Goal: Information Seeking & Learning: Learn about a topic

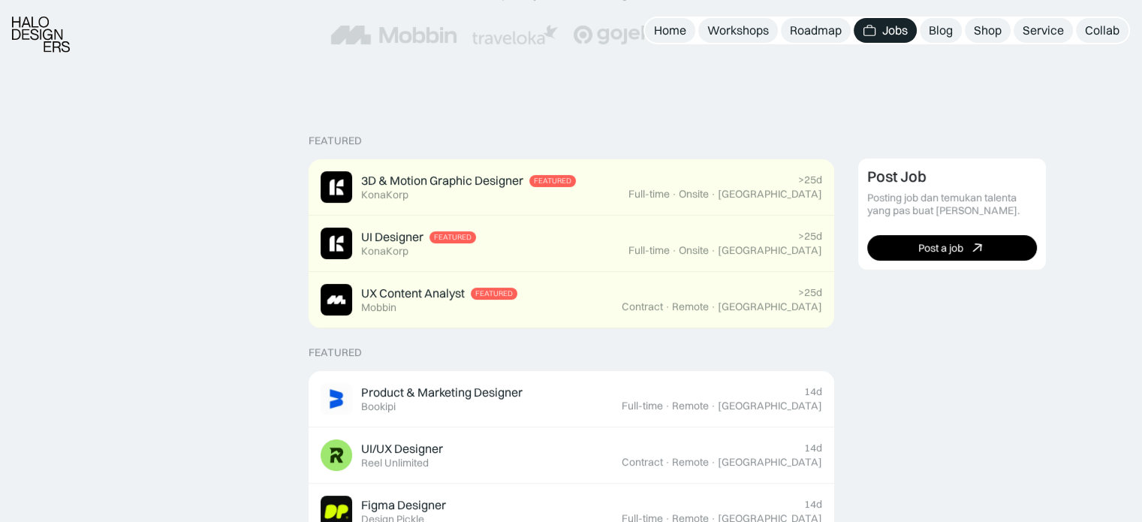
scroll to position [300, 0]
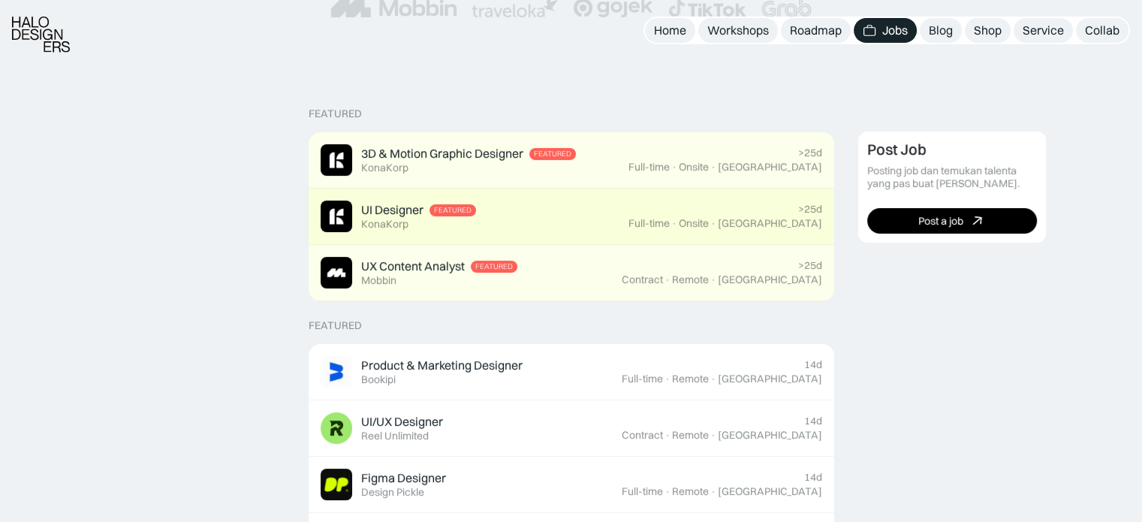
click at [618, 221] on div "UI Designer Featured KonaKorp" at bounding box center [475, 216] width 308 height 32
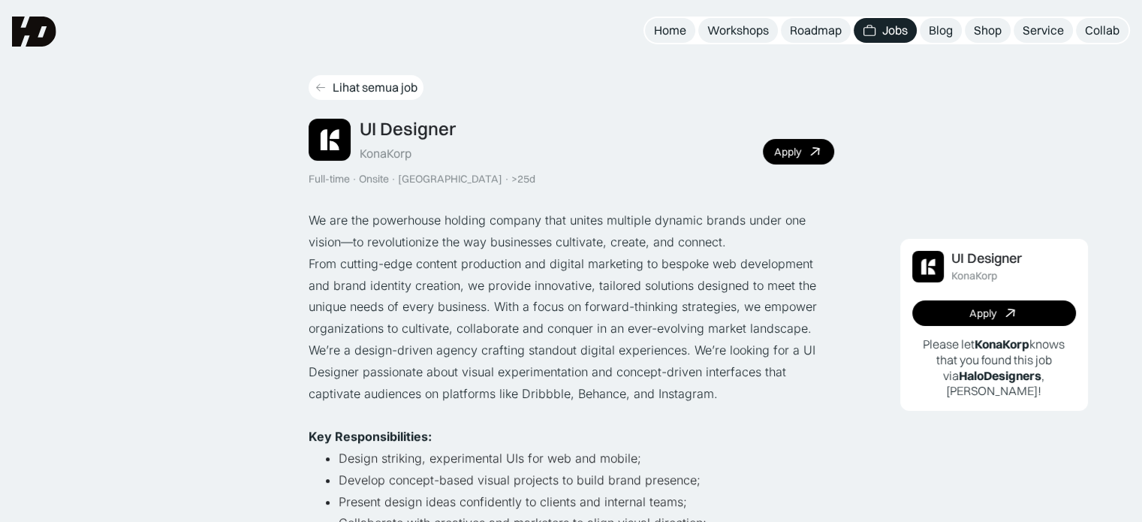
click at [336, 83] on div "Lihat semua job" at bounding box center [375, 88] width 85 height 16
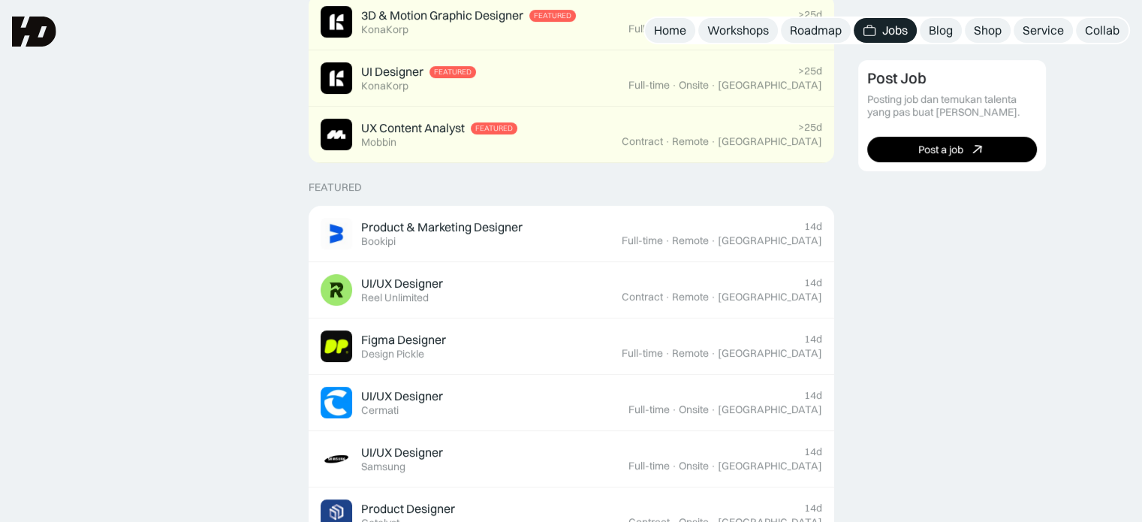
scroll to position [375, 0]
